Goal: Check status: Check status

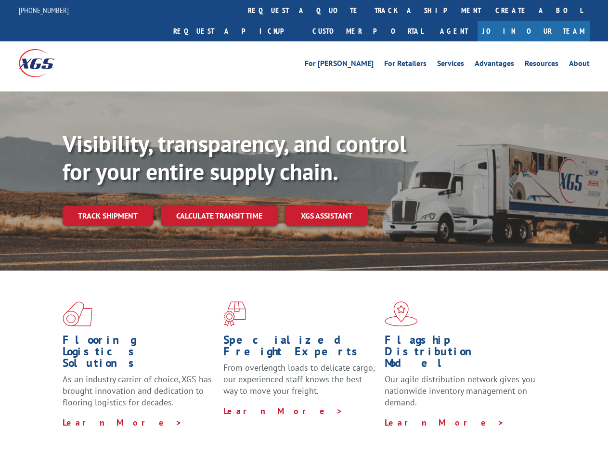
click at [304, 227] on div "Visibility, transparency, and control for your entire supply chain. Track shipm…" at bounding box center [336, 197] width 546 height 134
click at [367, 10] on link "track a shipment" at bounding box center [427, 10] width 121 height 21
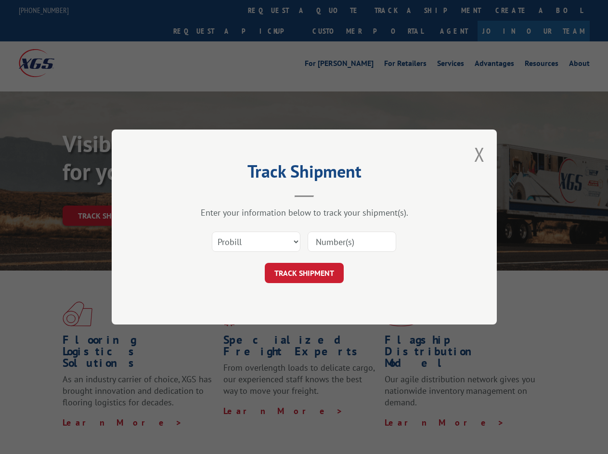
click at [336, 10] on div "Track Shipment Enter your information below to track your shipment(s). Select c…" at bounding box center [304, 227] width 608 height 454
click at [396, 10] on div "Track Shipment Enter your information below to track your shipment(s). Select c…" at bounding box center [304, 227] width 608 height 454
click at [107, 195] on div "Track Shipment Enter your information below to track your shipment(s). Select c…" at bounding box center [304, 227] width 608 height 454
click at [219, 195] on header "Track Shipment" at bounding box center [304, 181] width 289 height 33
click at [327, 195] on header "Track Shipment" at bounding box center [304, 181] width 289 height 33
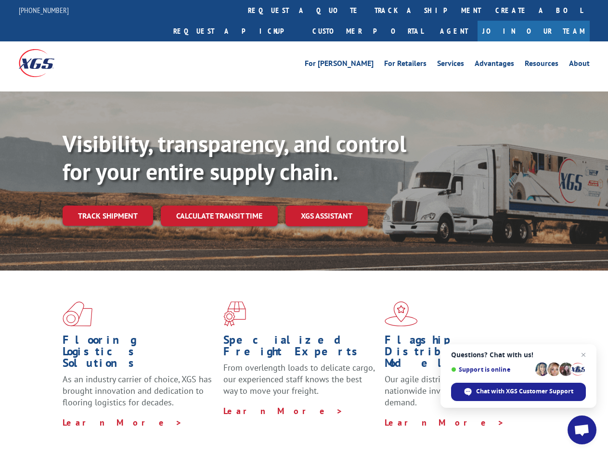
click at [304, 227] on div "Visibility, transparency, and control for your entire supply chain. Track shipm…" at bounding box center [336, 197] width 546 height 134
click at [367, 10] on link "track a shipment" at bounding box center [427, 10] width 121 height 21
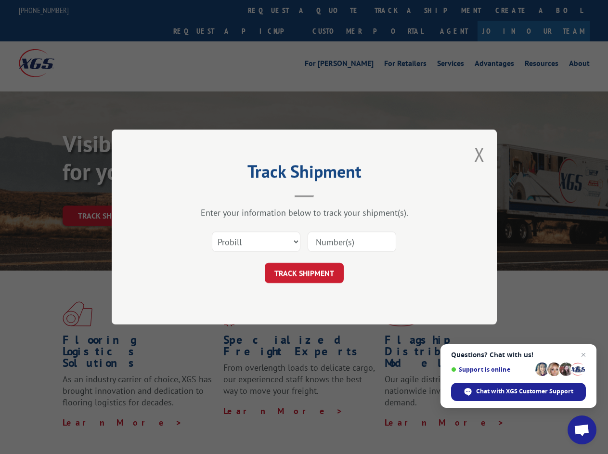
click at [336, 10] on div "Track Shipment Enter your information below to track your shipment(s). Select c…" at bounding box center [304, 227] width 608 height 454
click at [396, 10] on div "Track Shipment Enter your information below to track your shipment(s). Select c…" at bounding box center [304, 227] width 608 height 454
click at [107, 195] on div "Track Shipment Enter your information below to track your shipment(s). Select c…" at bounding box center [304, 227] width 608 height 454
click at [219, 195] on header "Track Shipment" at bounding box center [304, 181] width 289 height 33
click at [327, 195] on header "Track Shipment" at bounding box center [304, 181] width 289 height 33
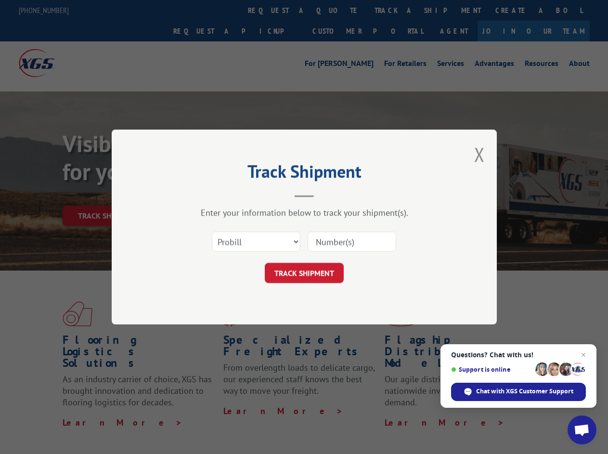
click at [582, 430] on span "Open chat" at bounding box center [582, 430] width 16 height 13
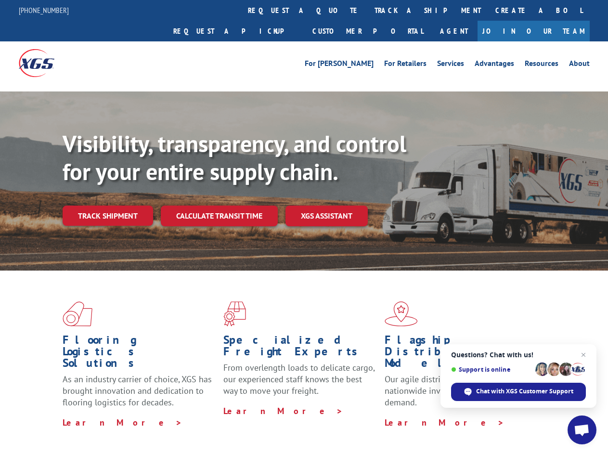
click at [304, 227] on div "Visibility, transparency, and control for your entire supply chain. Track shipm…" at bounding box center [336, 197] width 546 height 134
click at [367, 10] on link "track a shipment" at bounding box center [427, 10] width 121 height 21
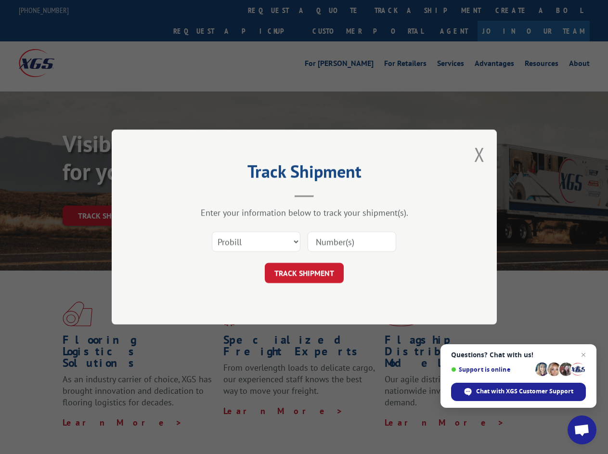
click at [336, 10] on div "Track Shipment Enter your information below to track your shipment(s). Select c…" at bounding box center [304, 227] width 608 height 454
click at [396, 10] on div "Track Shipment Enter your information below to track your shipment(s). Select c…" at bounding box center [304, 227] width 608 height 454
click at [107, 195] on div "Track Shipment Enter your information below to track your shipment(s). Select c…" at bounding box center [304, 227] width 608 height 454
click at [219, 195] on header "Track Shipment" at bounding box center [304, 181] width 289 height 33
click at [327, 195] on header "Track Shipment" at bounding box center [304, 181] width 289 height 33
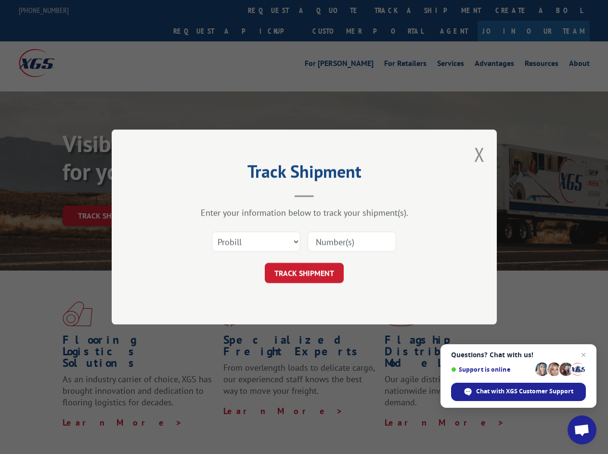
click at [582, 430] on span "Open chat" at bounding box center [582, 430] width 16 height 13
